Goal: Task Accomplishment & Management: Complete application form

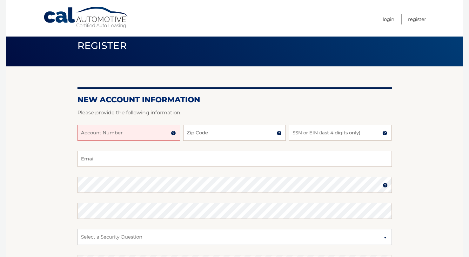
scroll to position [21, 0]
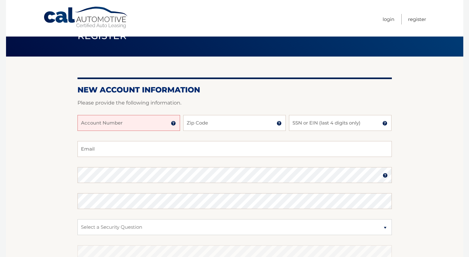
click at [126, 125] on input "Account Number" at bounding box center [129, 123] width 103 height 16
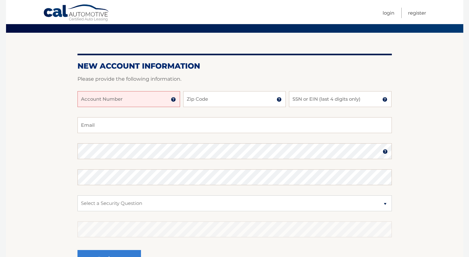
scroll to position [53, 0]
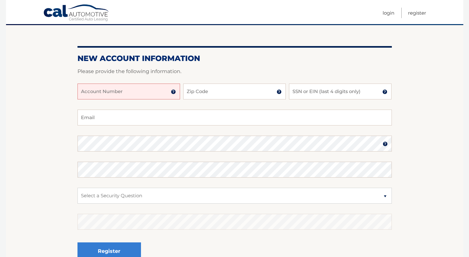
click at [173, 92] on img at bounding box center [173, 91] width 5 height 5
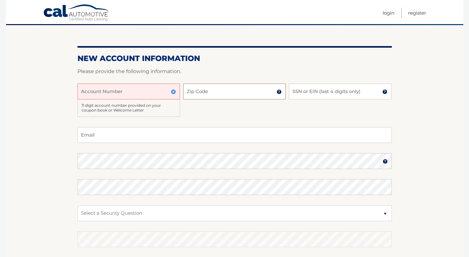
click at [202, 84] on input "Zip Code" at bounding box center [234, 92] width 103 height 16
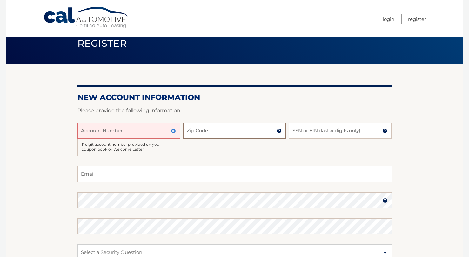
scroll to position [0, 0]
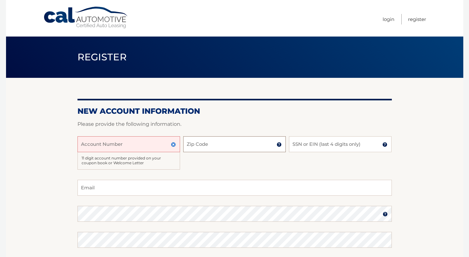
click at [247, 137] on input "Zip Code" at bounding box center [234, 144] width 103 height 16
click at [403, 89] on section "New Account Information Please provide the following information. Account Numbe…" at bounding box center [235, 211] width 458 height 266
click at [417, 21] on link "Register" at bounding box center [417, 19] width 18 height 10
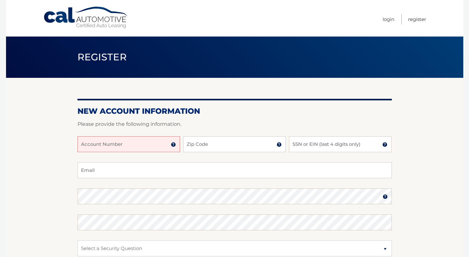
click at [139, 140] on input "Account Number" at bounding box center [129, 144] width 103 height 16
click at [179, 145] on input "Account Number" at bounding box center [129, 144] width 103 height 16
click at [176, 145] on input "Account Number" at bounding box center [129, 144] width 103 height 16
click at [171, 146] on img at bounding box center [173, 144] width 5 height 5
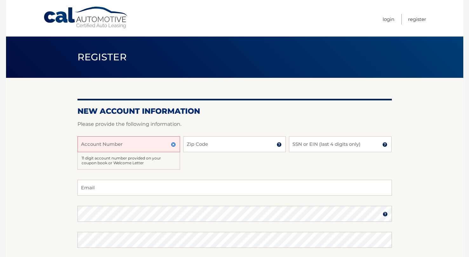
click at [81, 17] on link "Cal Automotive" at bounding box center [86, 17] width 86 height 23
